Goal: Task Accomplishment & Management: Use online tool/utility

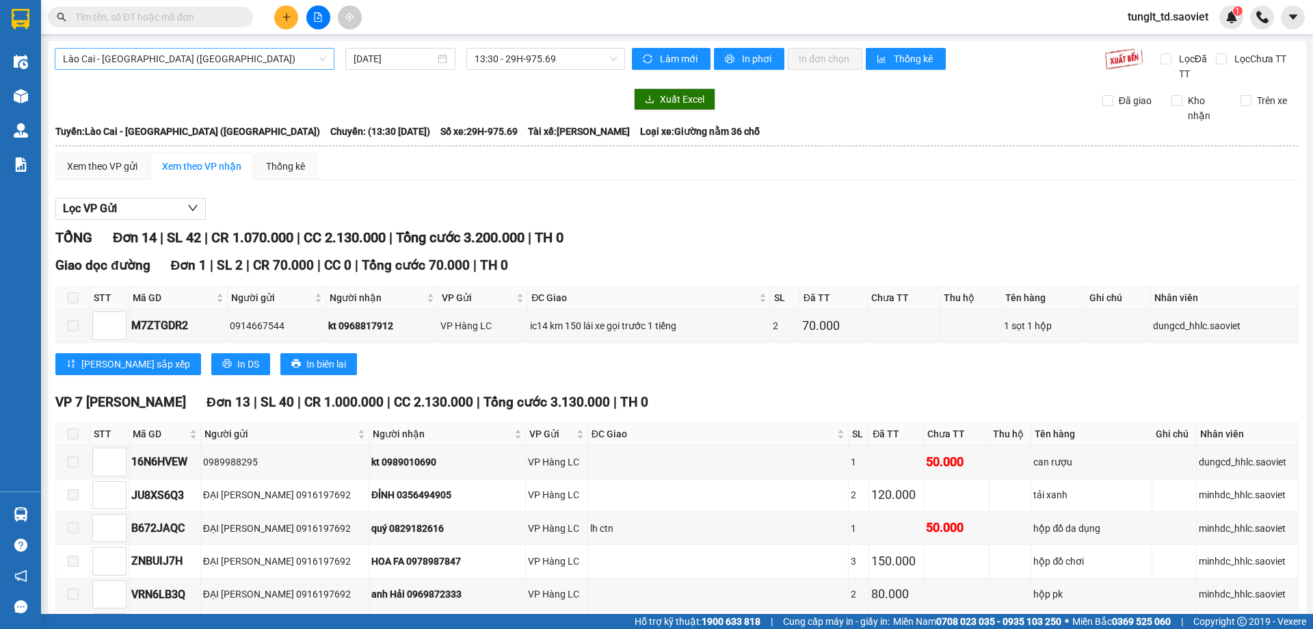
click at [231, 58] on span "Lào Cai - [GEOGRAPHIC_DATA] ([GEOGRAPHIC_DATA])" at bounding box center [194, 59] width 263 height 21
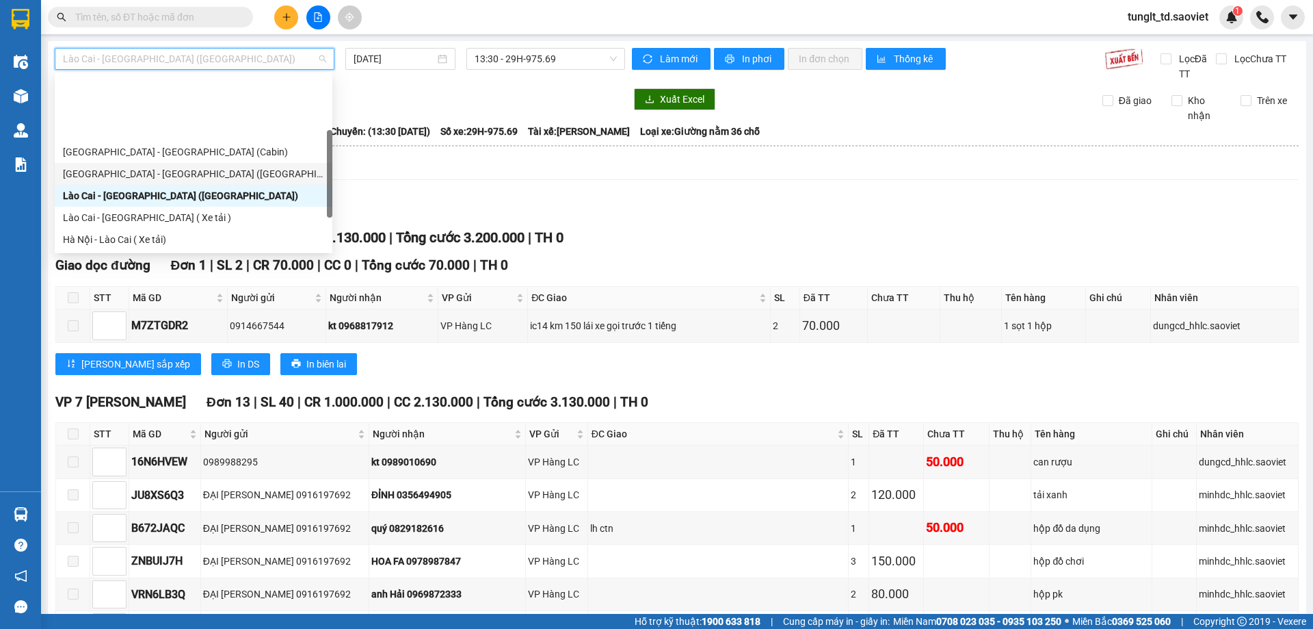
click at [156, 166] on div "[GEOGRAPHIC_DATA] - [GEOGRAPHIC_DATA] ([GEOGRAPHIC_DATA])" at bounding box center [193, 173] width 261 height 15
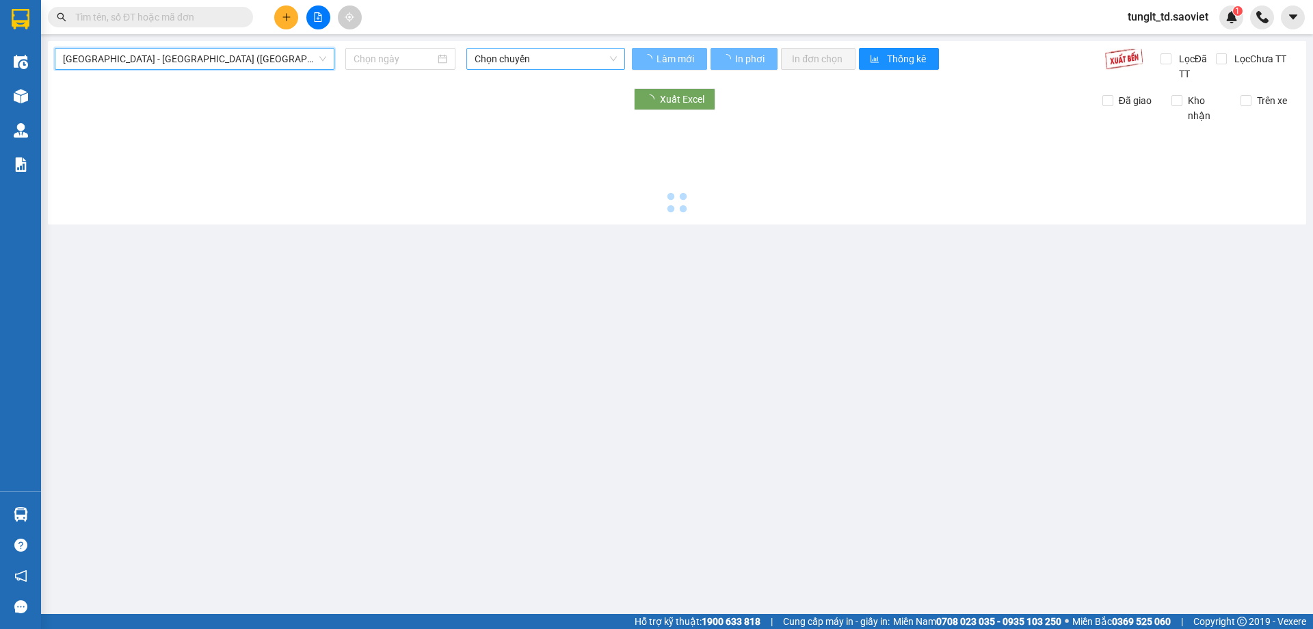
click at [546, 67] on span "Chọn chuyến" at bounding box center [546, 59] width 142 height 21
type input "[DATE]"
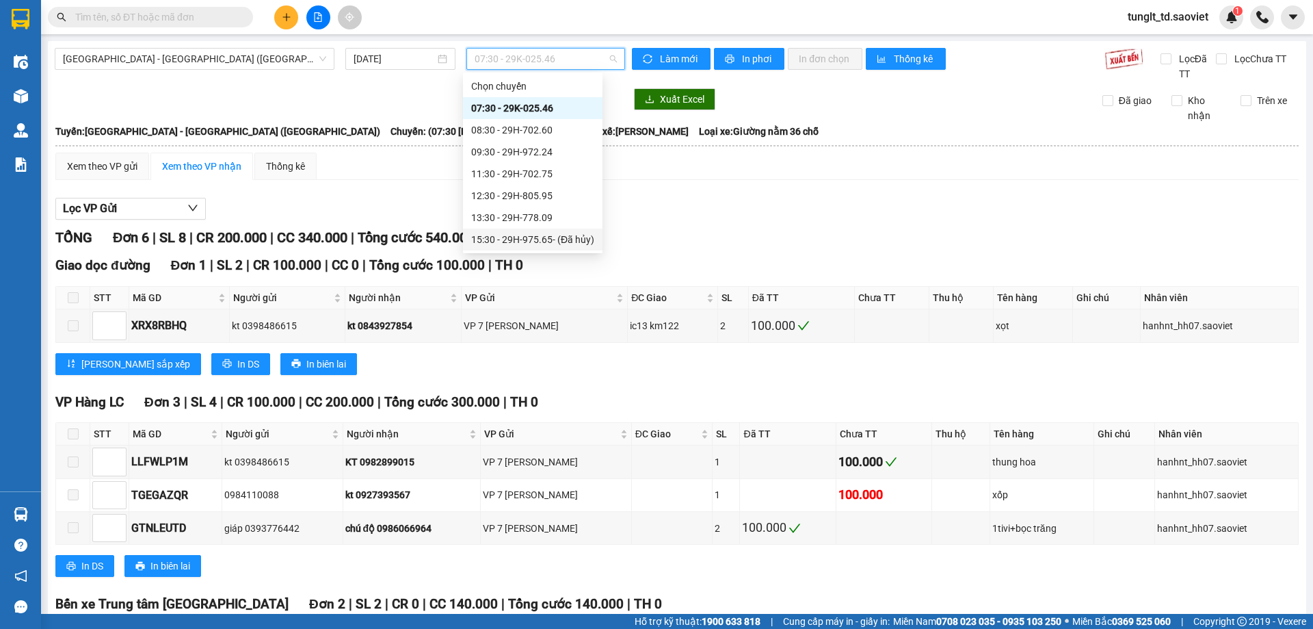
scroll to position [68, 0]
click at [547, 187] on div "16:30 - 29H-975.65" at bounding box center [532, 192] width 123 height 15
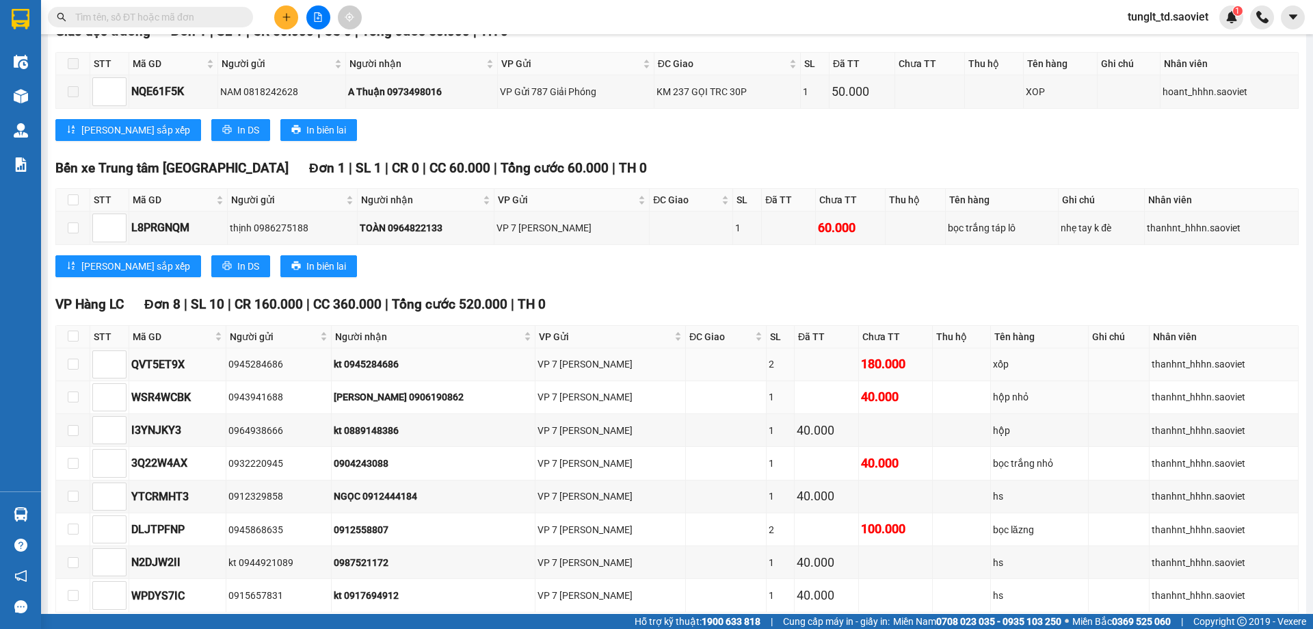
scroll to position [166, 0]
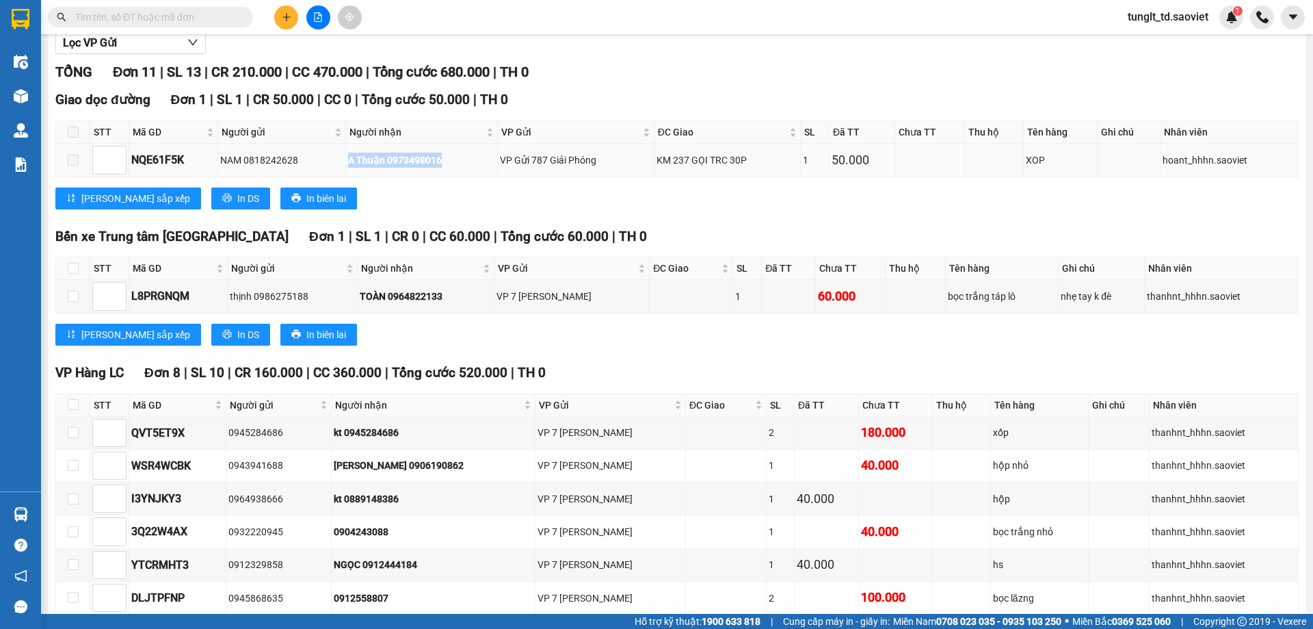
drag, startPoint x: 343, startPoint y: 164, endPoint x: 446, endPoint y: 150, distance: 103.6
click at [446, 150] on tr "NQE61F5K NAM 0818242628 A Thuận 0973498016 VP Gửi 787 Giải Phóng KM 237 GỌI TRC…" at bounding box center [677, 160] width 1243 height 33
click at [456, 163] on div "A Thuận 0973498016" at bounding box center [421, 160] width 147 height 15
click at [507, 166] on div "VP Gửi 787 Giải Phóng" at bounding box center [576, 160] width 152 height 15
drag, startPoint x: 506, startPoint y: 161, endPoint x: 609, endPoint y: 155, distance: 103.5
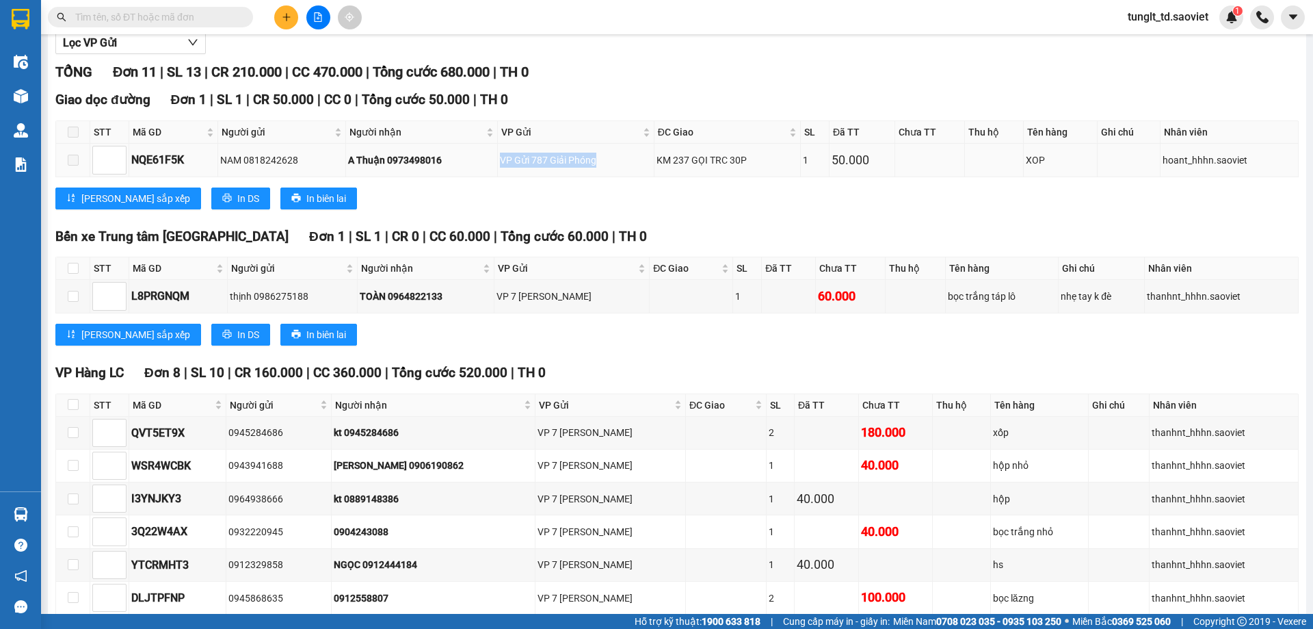
click at [609, 155] on div "VP Gửi 787 Giải Phóng" at bounding box center [576, 160] width 152 height 15
click at [621, 197] on div "[PERSON_NAME] sắp xếp In DS In biên lai" at bounding box center [677, 198] width 1244 height 22
drag, startPoint x: 657, startPoint y: 160, endPoint x: 753, endPoint y: 180, distance: 97.8
click at [759, 148] on td "KM 237 GỌI TRC 30P" at bounding box center [728, 160] width 147 height 33
drag, startPoint x: 752, startPoint y: 183, endPoint x: 744, endPoint y: 182, distance: 7.6
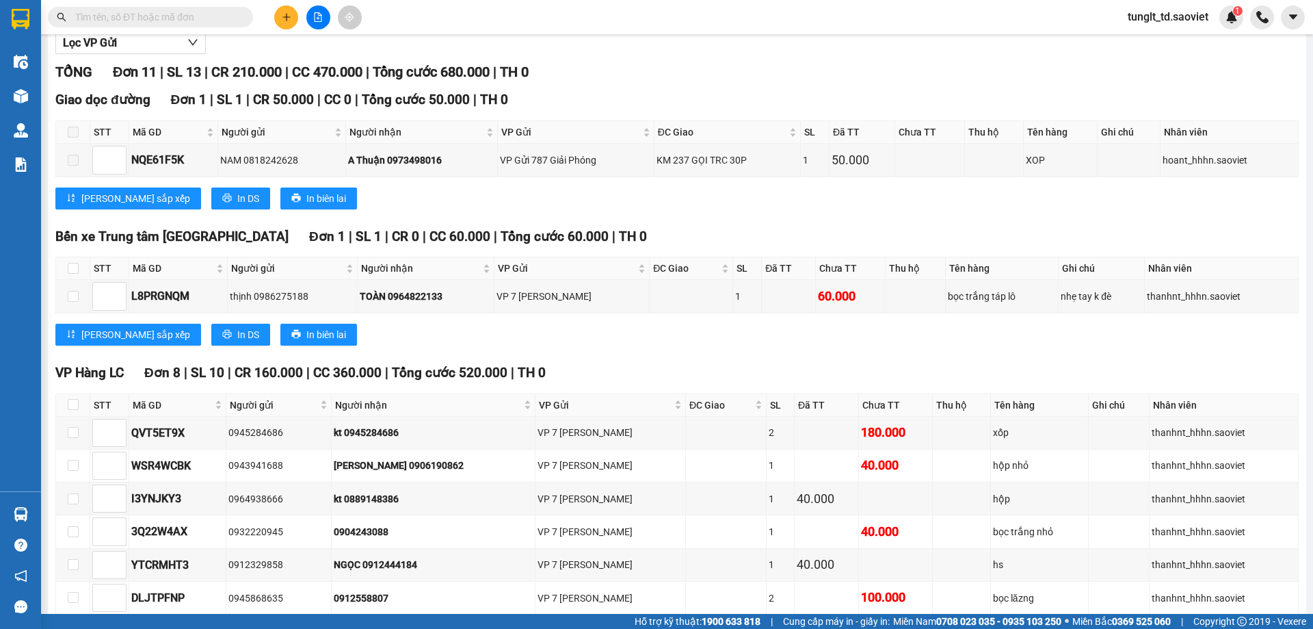
click at [751, 183] on div "Giao dọc đường Đơn 1 | SL 1 | CR 50.000 | CC 0 | Tổng cước 50.000 | TH 0 STT Mã…" at bounding box center [677, 154] width 1244 height 129
drag, startPoint x: 659, startPoint y: 164, endPoint x: 755, endPoint y: 159, distance: 96.5
click at [755, 159] on div "KM 237 GỌI TRC 30P" at bounding box center [728, 160] width 142 height 15
click at [736, 202] on div "[PERSON_NAME] sắp xếp In DS In biên lai" at bounding box center [677, 198] width 1244 height 22
drag, startPoint x: 830, startPoint y: 155, endPoint x: 908, endPoint y: 164, distance: 78.5
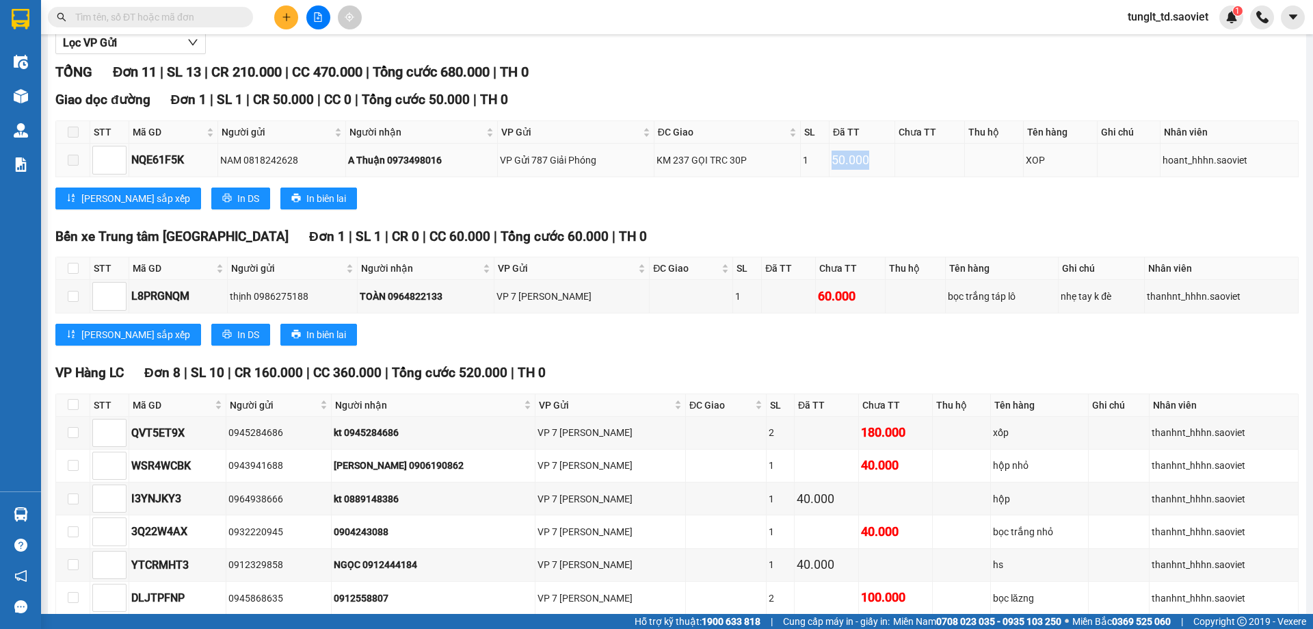
click at [911, 156] on tr "NQE61F5K NAM 0818242628 A Thuận 0973498016 VP Gửi 787 Giải Phóng KM 237 GỌI TRC…" at bounding box center [677, 160] width 1243 height 33
click at [898, 205] on div "[PERSON_NAME] sắp xếp In DS In biên lai" at bounding box center [677, 198] width 1244 height 22
drag, startPoint x: 1155, startPoint y: 165, endPoint x: 1227, endPoint y: 193, distance: 77.8
click at [1251, 162] on td "hoant_hhhn.saoviet" at bounding box center [1230, 160] width 138 height 33
click at [1217, 202] on div "[PERSON_NAME] sắp xếp In DS In biên lai" at bounding box center [677, 198] width 1244 height 22
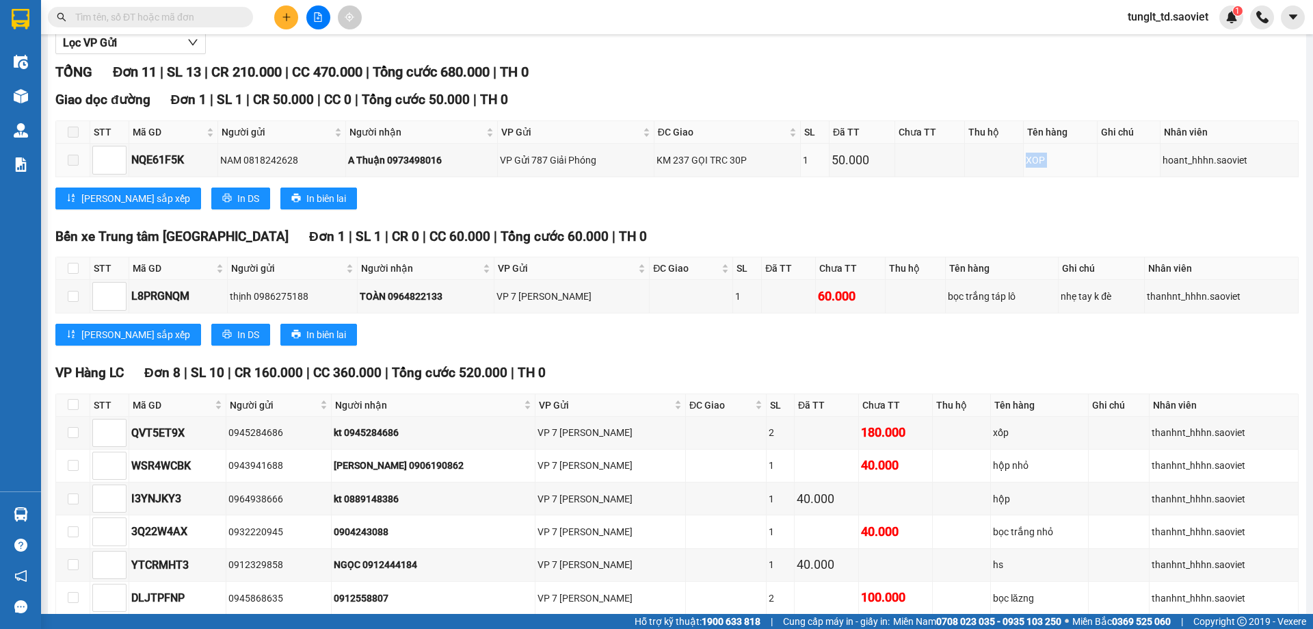
drag, startPoint x: 1006, startPoint y: 157, endPoint x: 1096, endPoint y: 187, distance: 95.2
click at [1101, 183] on div "Giao dọc đường Đơn 1 | SL 1 | CR 50.000 | CC 0 | Tổng cước 50.000 | TH 0 STT Mã…" at bounding box center [677, 154] width 1244 height 129
click at [1062, 215] on div "Giao dọc đường Đơn 1 | SL 1 | CR 50.000 | CC 0 | Tổng cước 50.000 | TH 0 STT Mã…" at bounding box center [677, 154] width 1244 height 129
click at [1025, 213] on div "Giao dọc đường Đơn 1 | SL 1 | CR 50.000 | CC 0 | Tổng cước 50.000 | TH 0 STT Mã…" at bounding box center [677, 154] width 1244 height 129
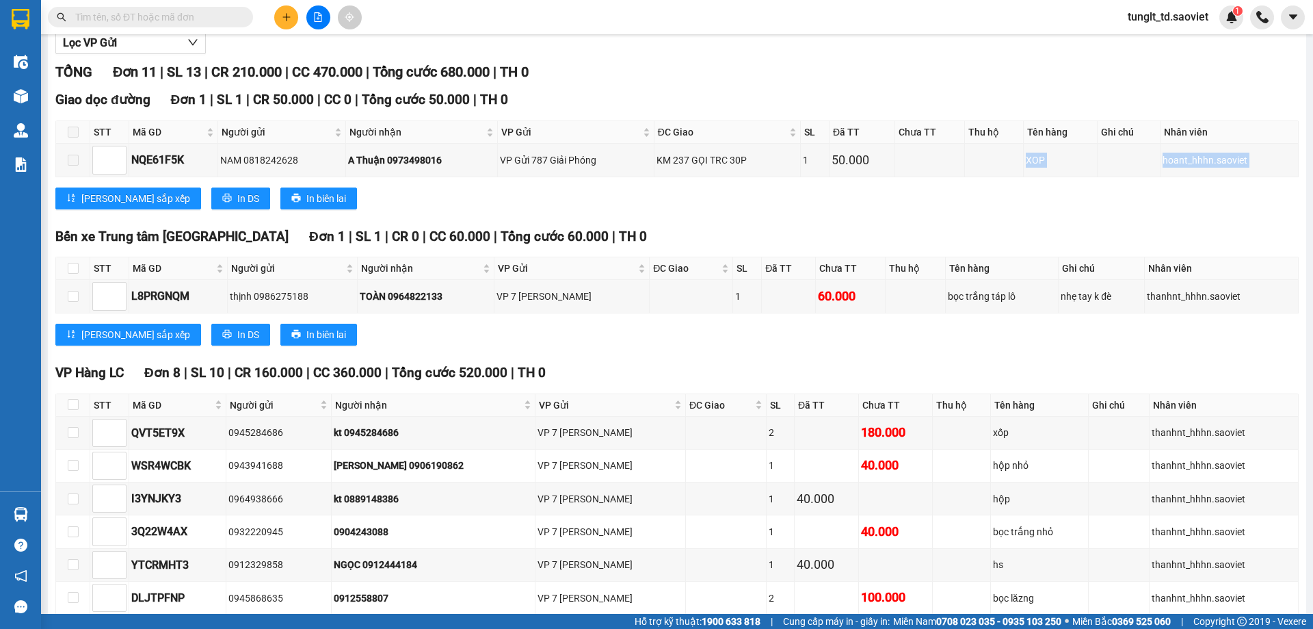
click at [1002, 198] on div "[PERSON_NAME] sắp xếp In DS In biên lai" at bounding box center [677, 198] width 1244 height 22
